Goal: Information Seeking & Learning: Learn about a topic

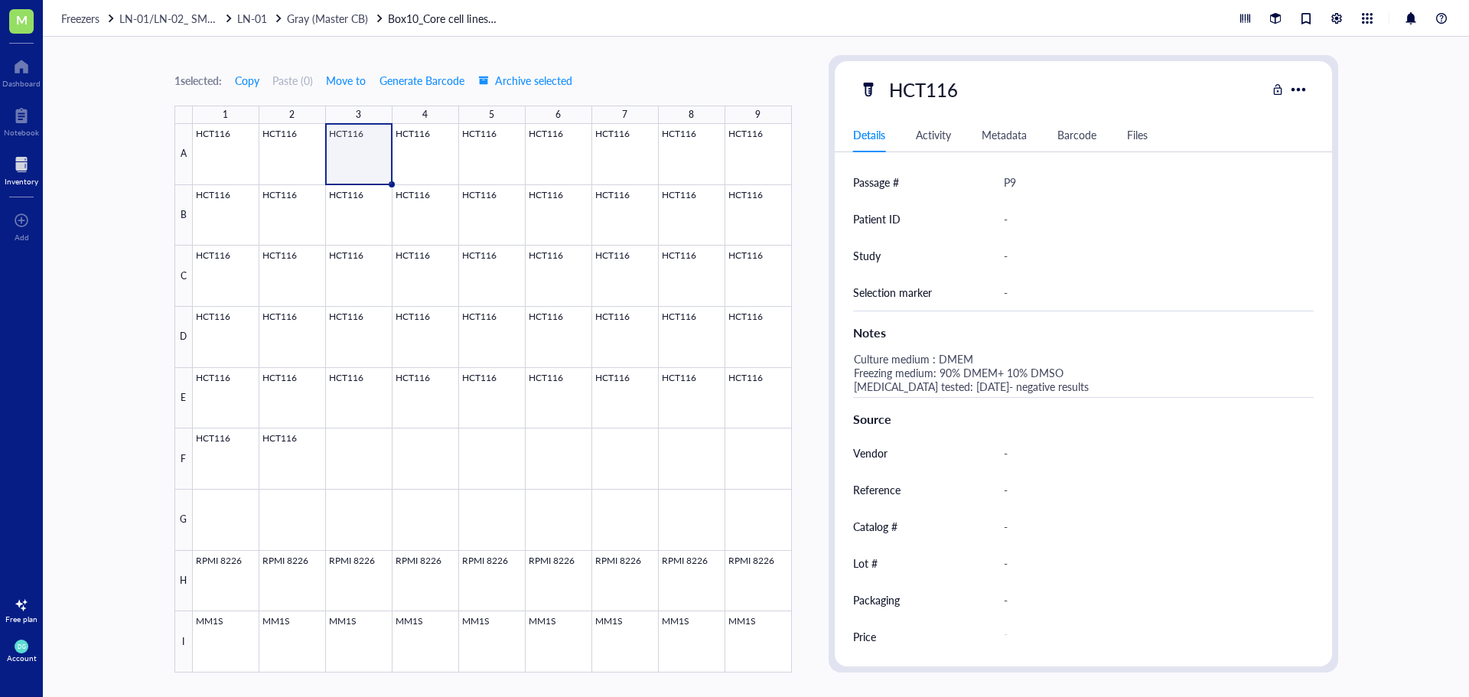
scroll to position [443, 0]
click at [83, 14] on span "Freezers" at bounding box center [80, 18] width 38 height 15
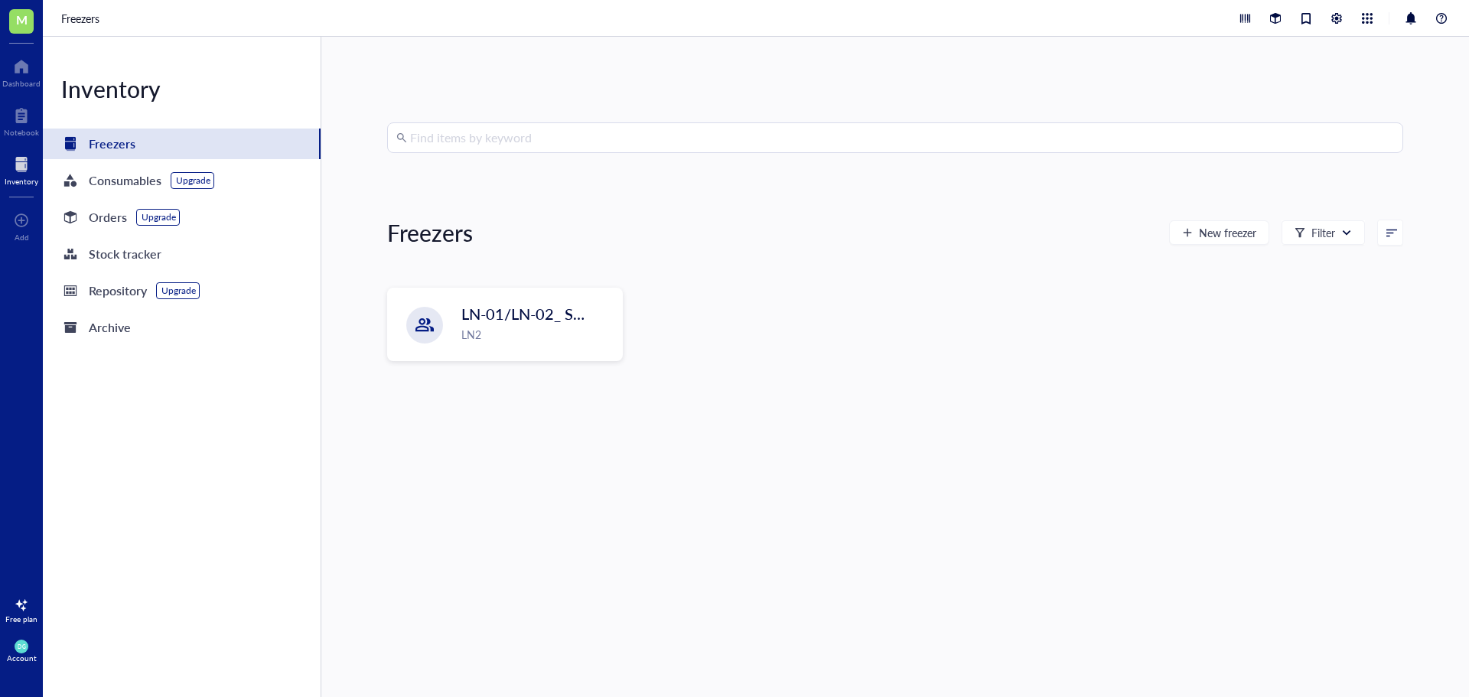
click at [526, 128] on input "search" at bounding box center [902, 137] width 984 height 29
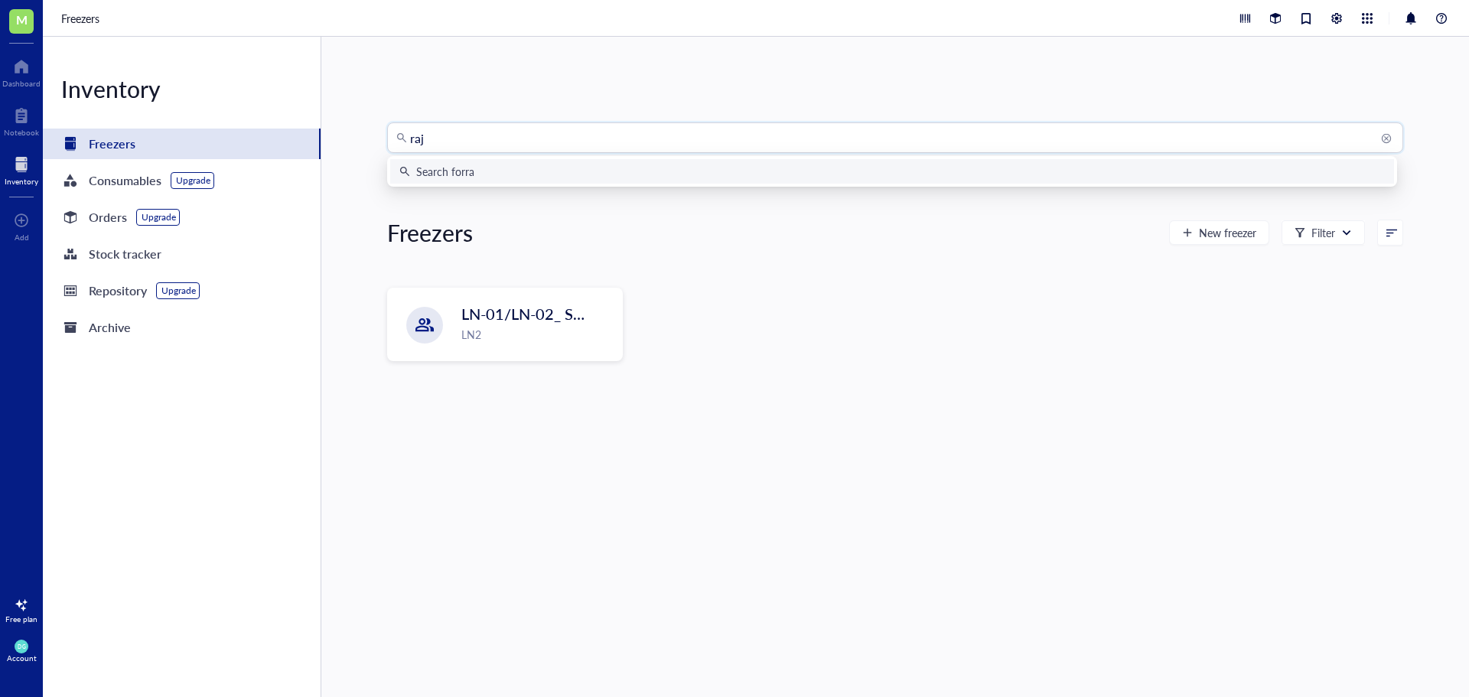
type input "raji"
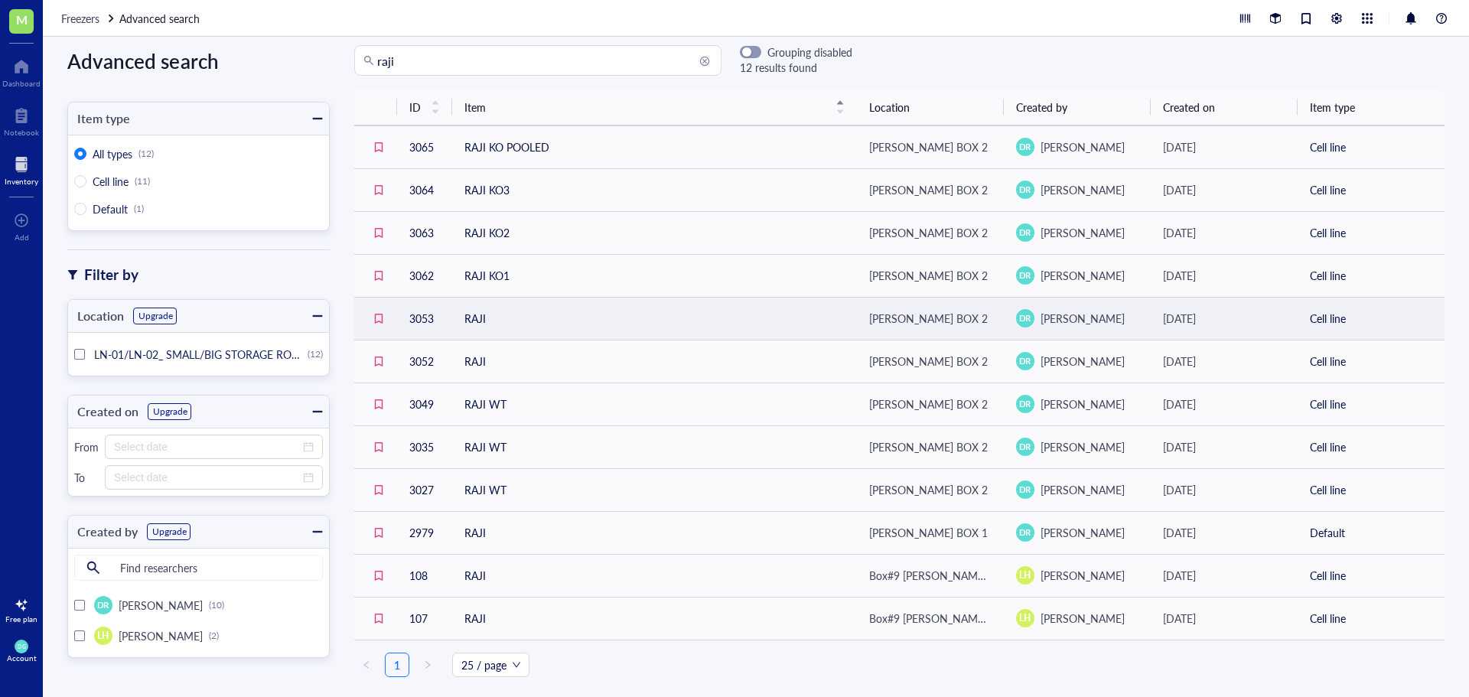
scroll to position [20, 0]
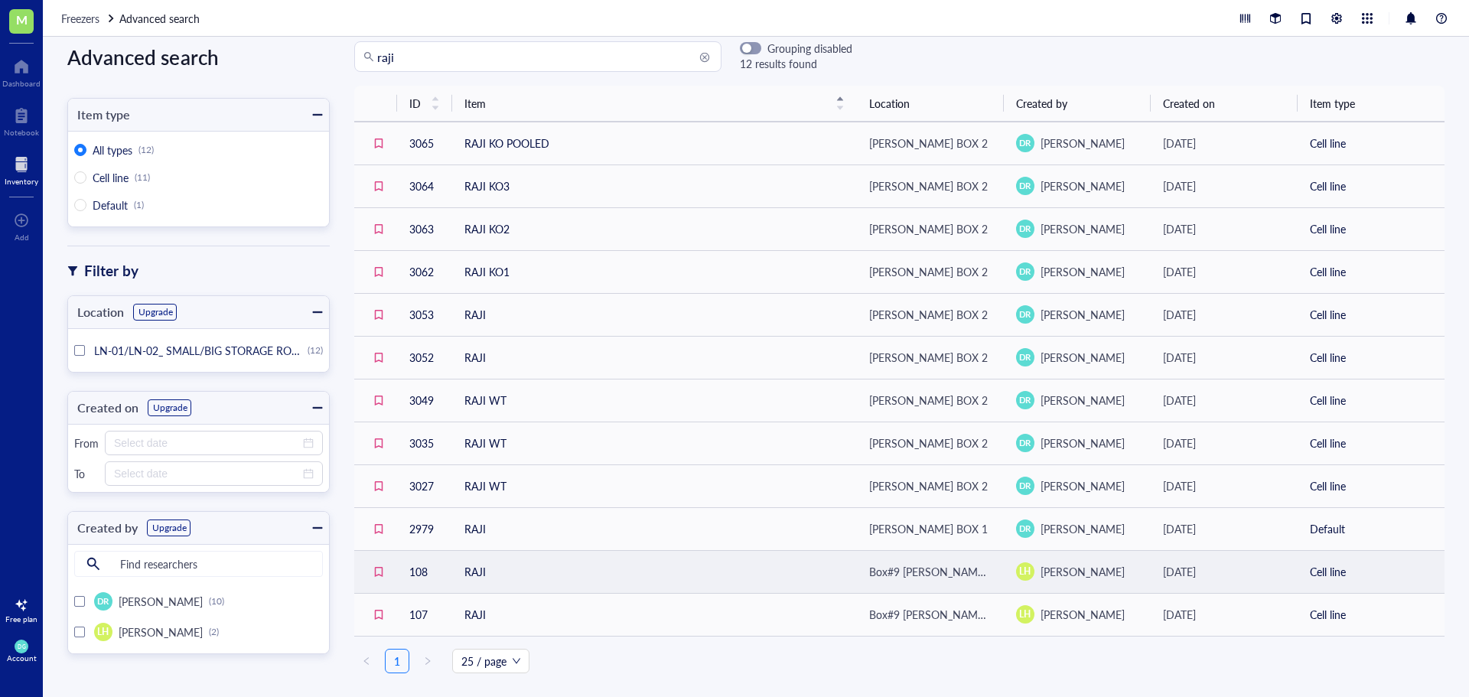
click at [490, 572] on td "RAJI" at bounding box center [654, 571] width 405 height 43
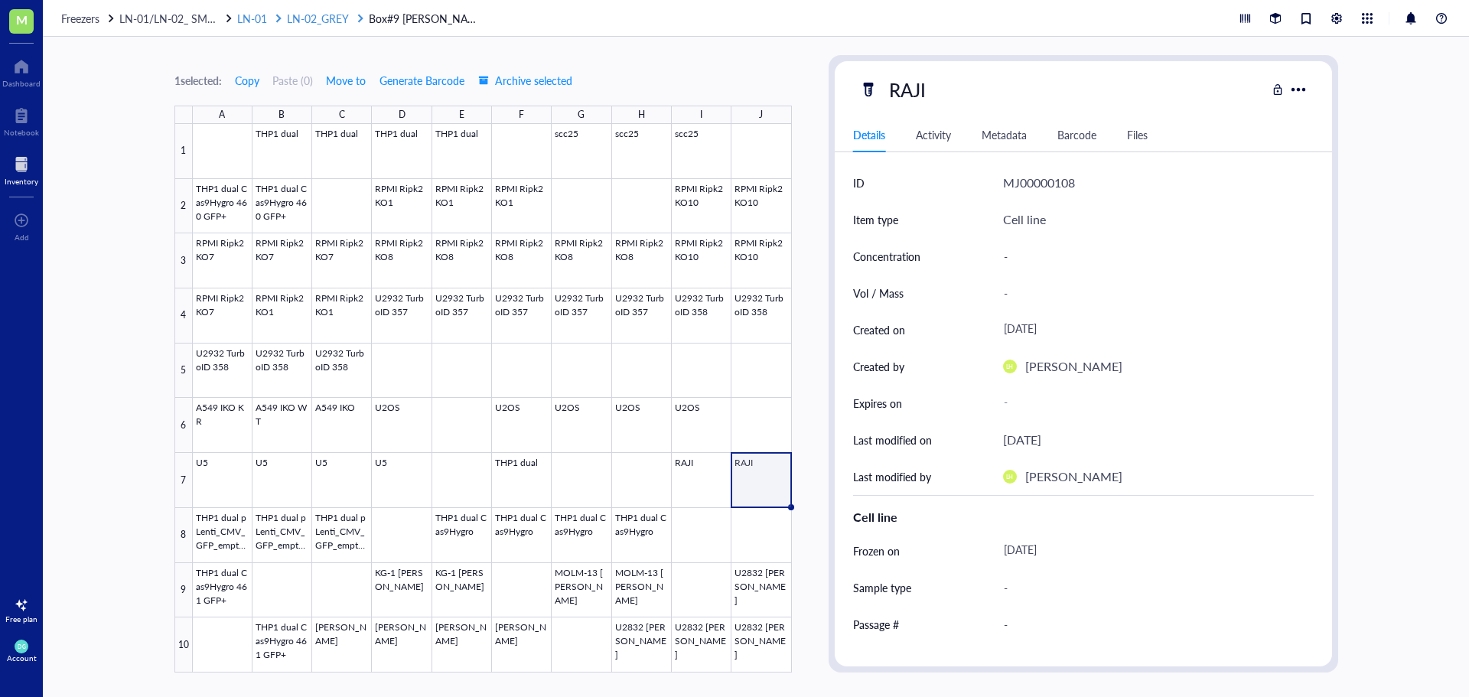
click at [256, 18] on span "LN-01" at bounding box center [252, 18] width 30 height 15
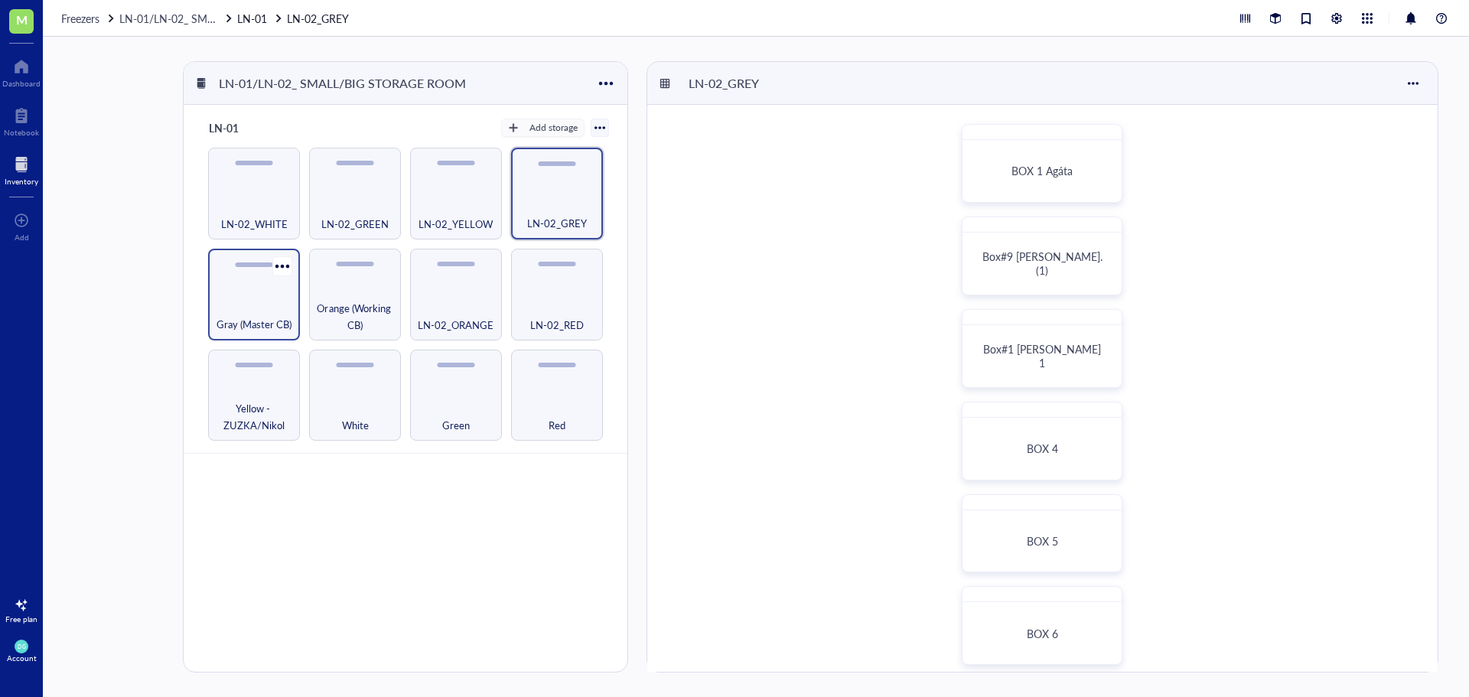
click at [258, 318] on span "Gray (Master CB)" at bounding box center [253, 324] width 75 height 17
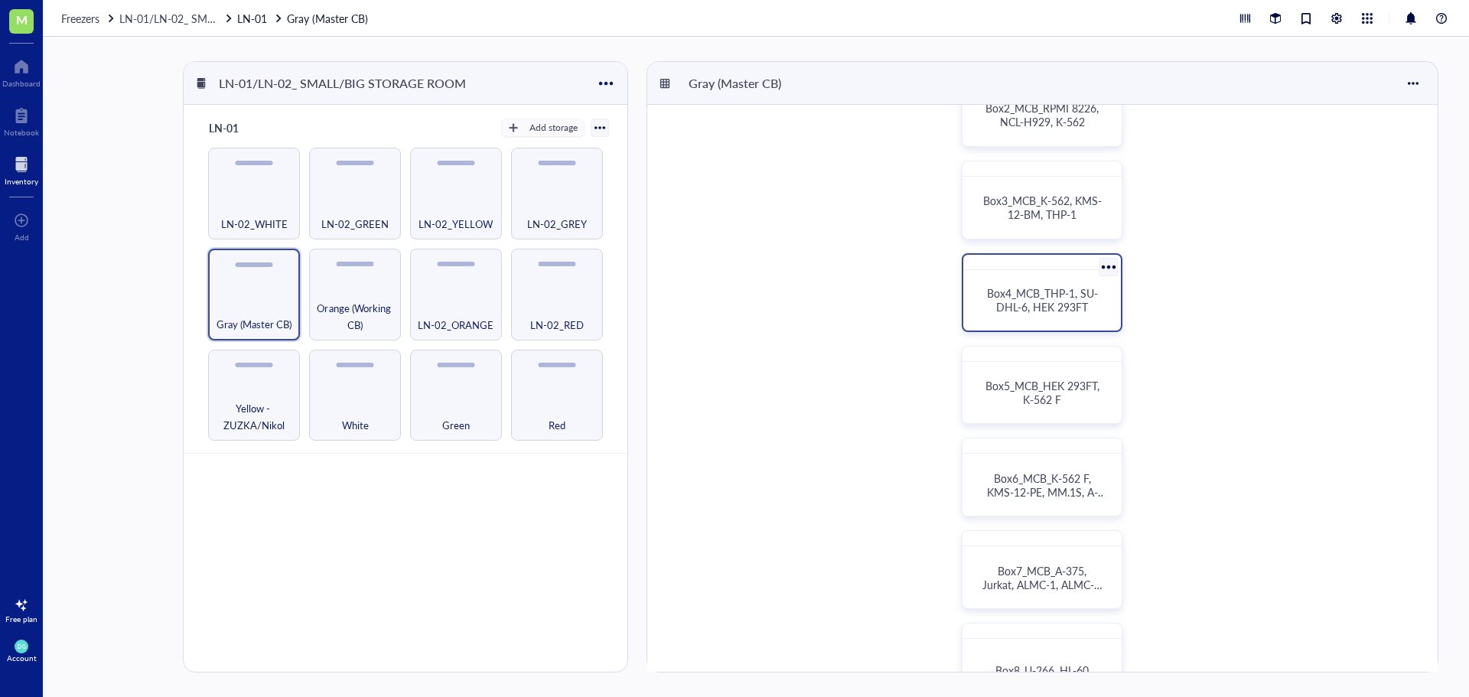
scroll to position [382, 0]
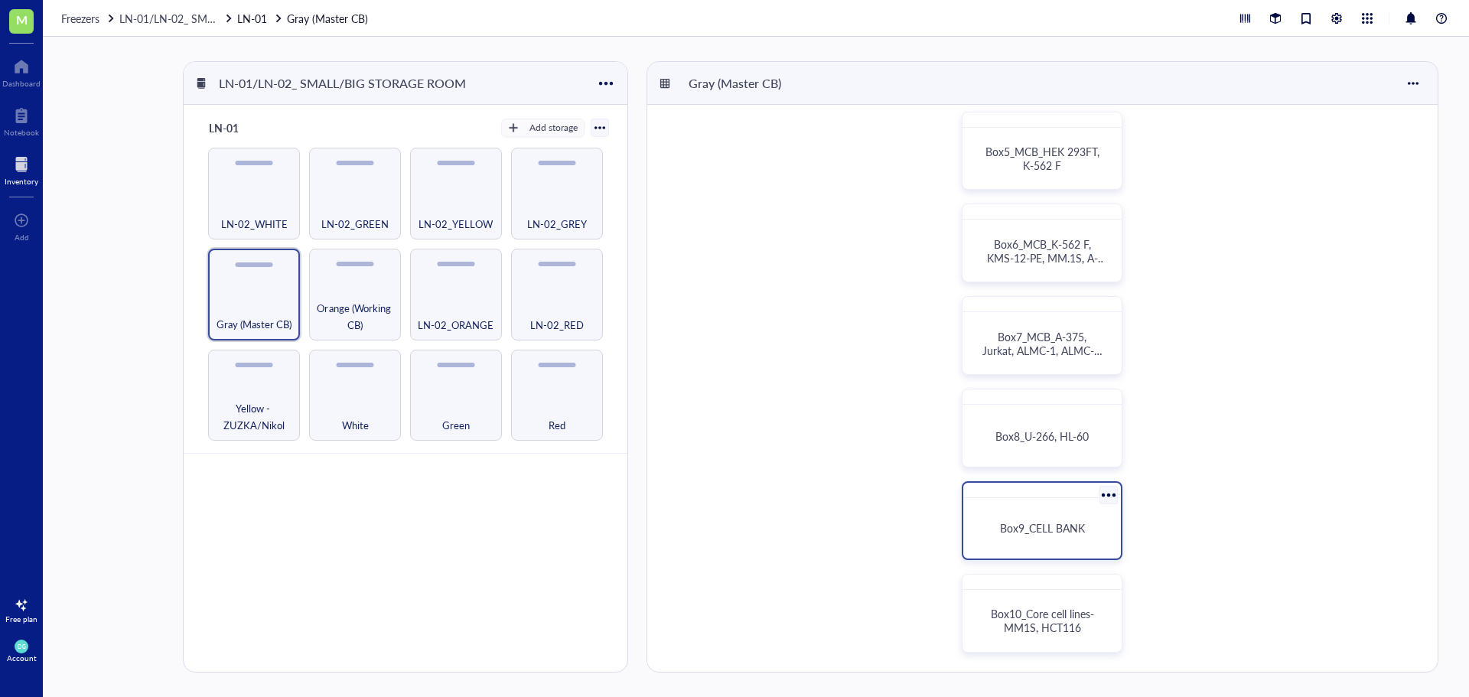
click at [1001, 522] on span "Box9_CELL BANK" at bounding box center [1042, 527] width 85 height 15
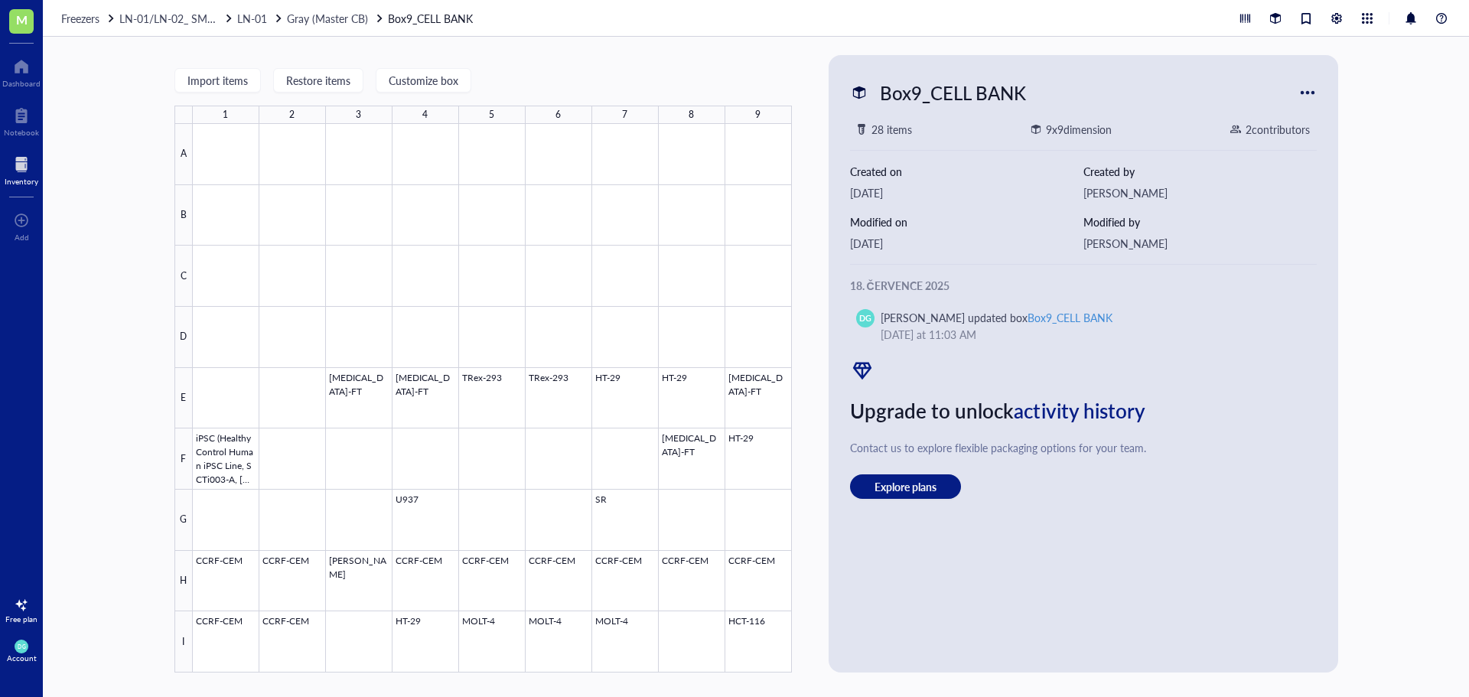
click at [1000, 522] on div "18. července 2025 DG [PERSON_NAME] updated box Box9_CELL BANK [DATE] 11:03 AM U…" at bounding box center [1083, 406] width 467 height 259
click at [946, 585] on div "Box9_CELL BANK 28 items 9 x 9 dimension 2 contributor s Created on [DATE] Creat…" at bounding box center [1083, 363] width 497 height 605
click at [412, 593] on div at bounding box center [492, 398] width 599 height 548
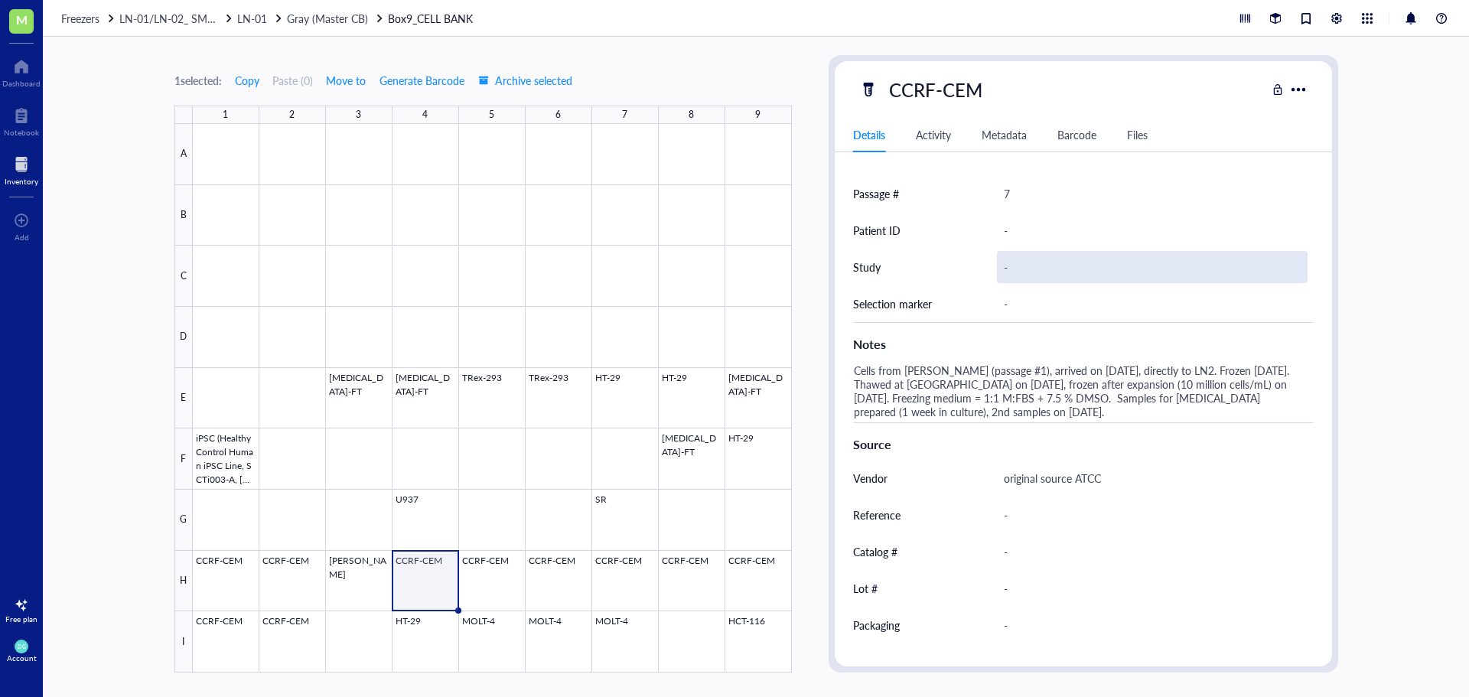
scroll to position [457, 0]
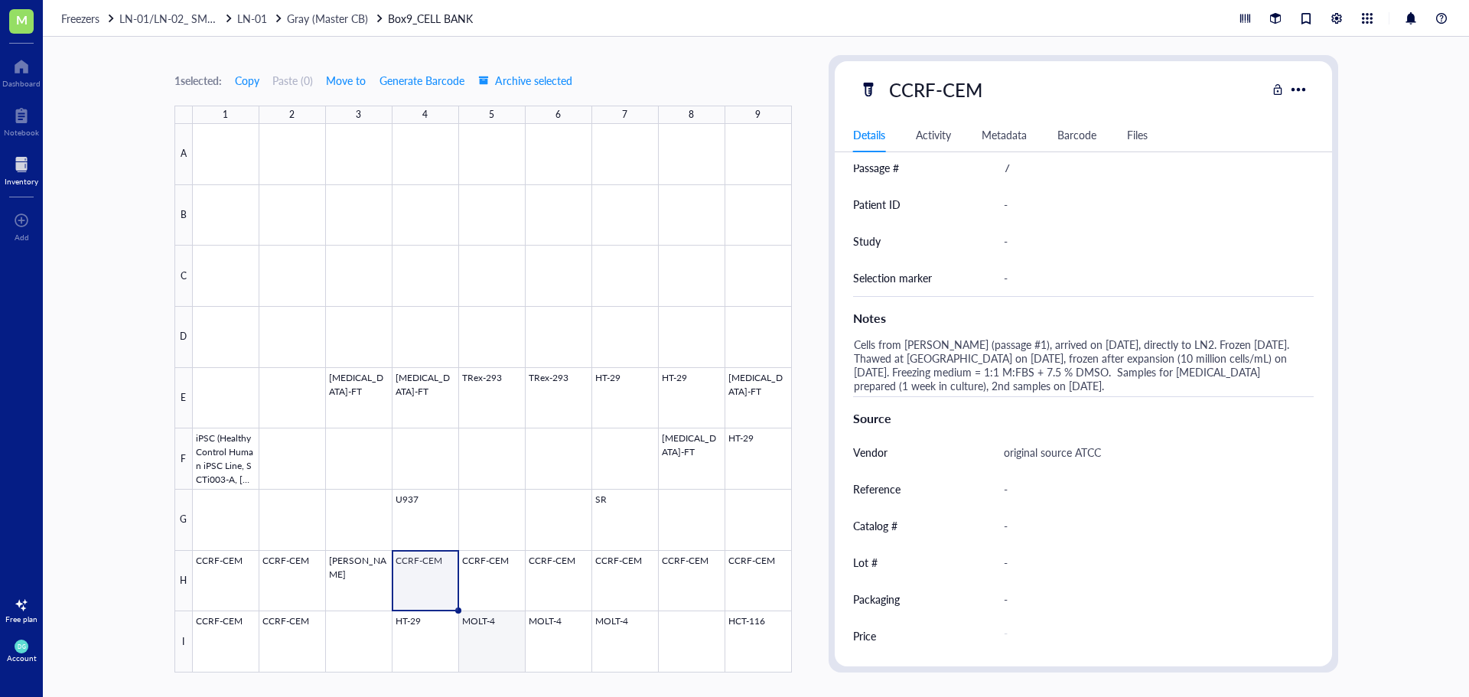
click at [487, 652] on div at bounding box center [492, 398] width 599 height 548
